Goal: Transaction & Acquisition: Obtain resource

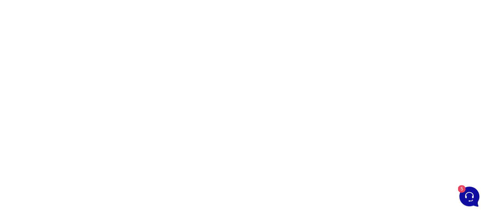
scroll to position [151, 0]
click at [341, 73] on div at bounding box center [243, 66] width 487 height 385
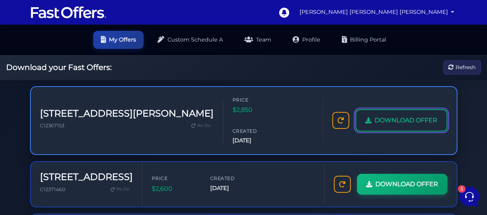
click at [388, 116] on span "DOWNLOAD OFFER" at bounding box center [406, 121] width 63 height 10
